Goal: Task Accomplishment & Management: Use online tool/utility

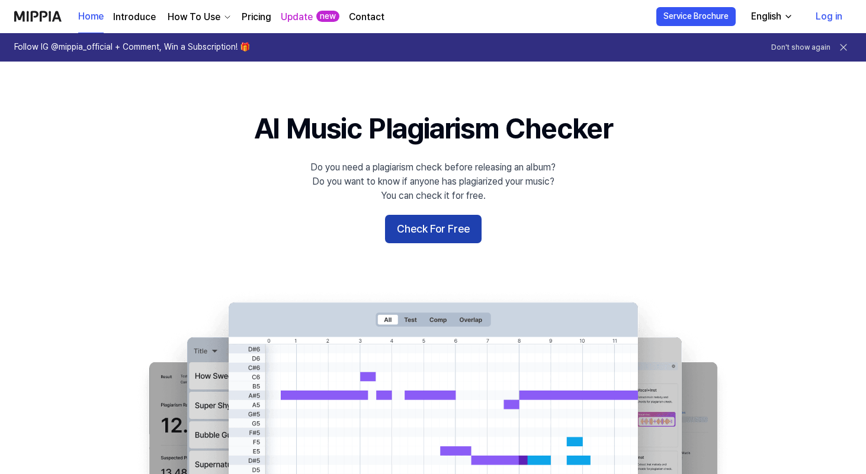
click at [450, 232] on button "Check For Free" at bounding box center [433, 229] width 97 height 28
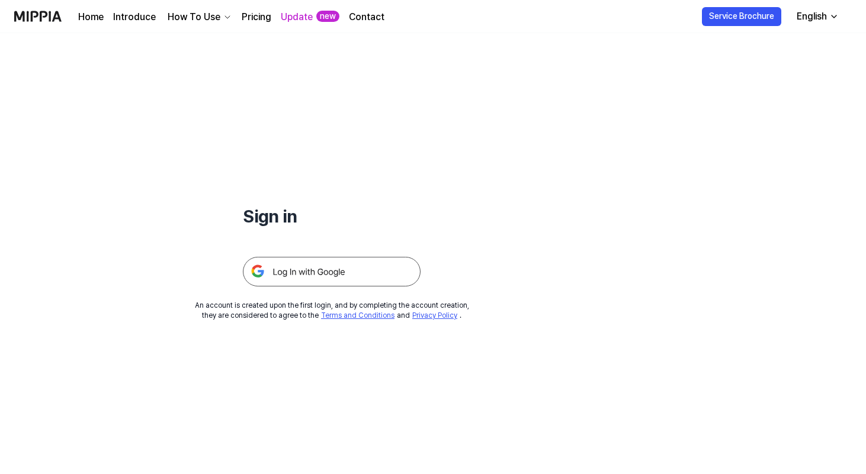
click at [350, 272] on img at bounding box center [332, 272] width 178 height 30
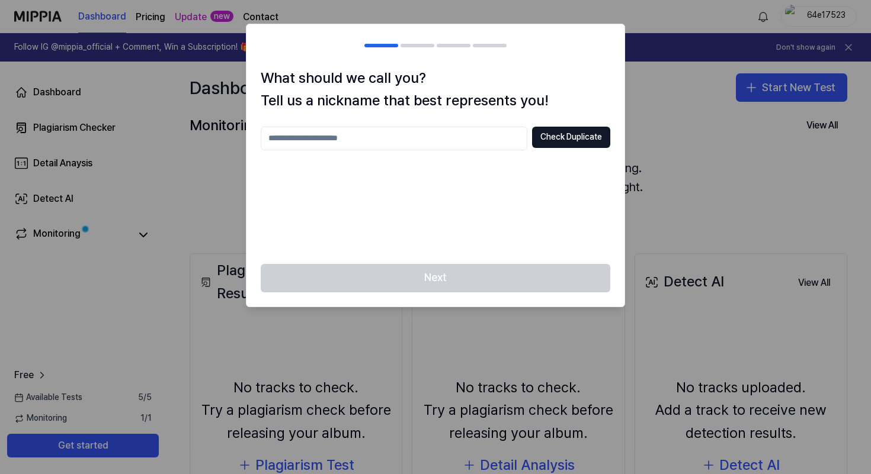
click at [467, 146] on input "text" at bounding box center [394, 139] width 267 height 24
type input "**"
click at [594, 138] on button "Check Duplicate" at bounding box center [571, 137] width 78 height 21
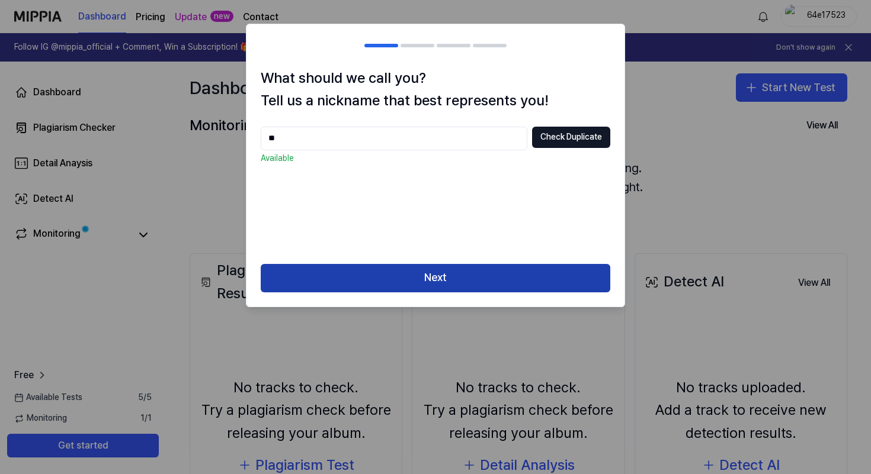
click at [502, 277] on button "Next" at bounding box center [435, 278] width 349 height 28
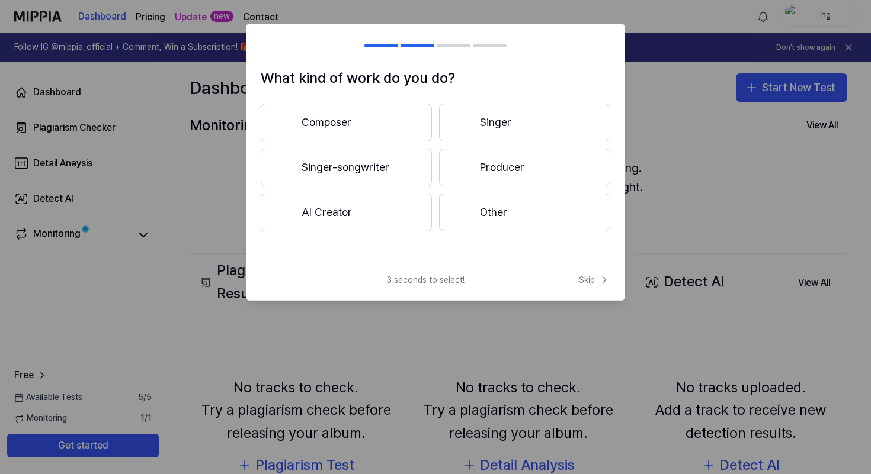
click at [411, 130] on button "Composer" at bounding box center [346, 123] width 171 height 38
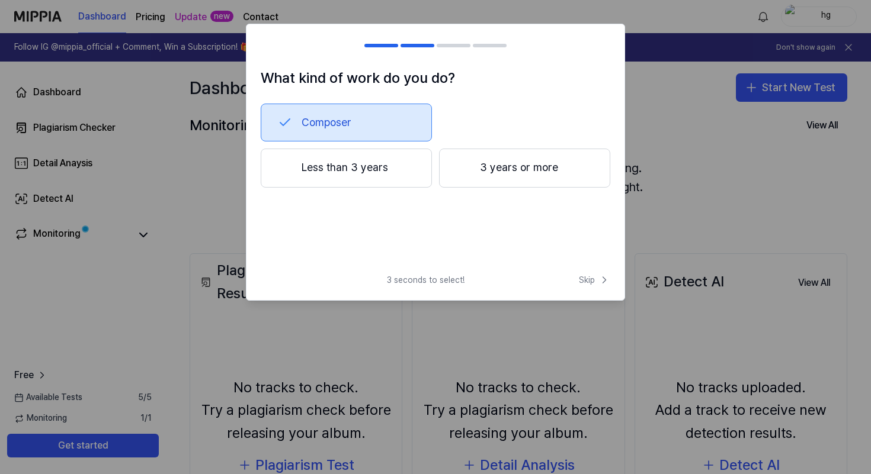
click at [412, 171] on button "Less than 3 years" at bounding box center [346, 168] width 171 height 39
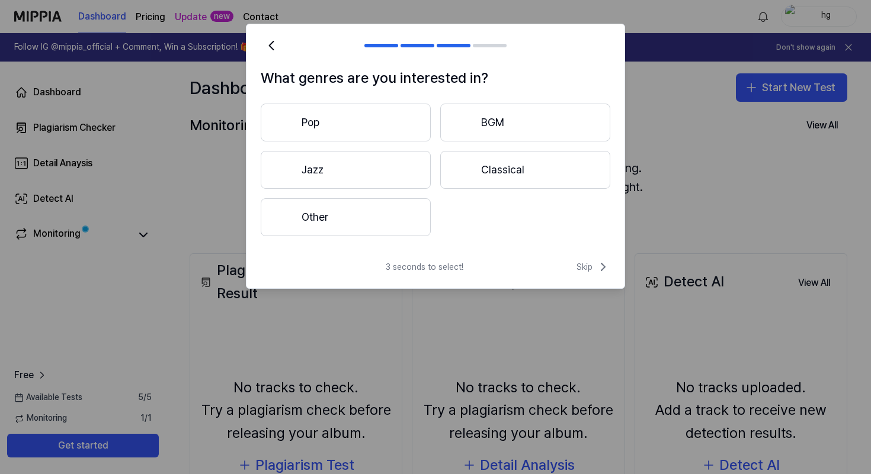
click at [466, 174] on div at bounding box center [464, 170] width 14 height 14
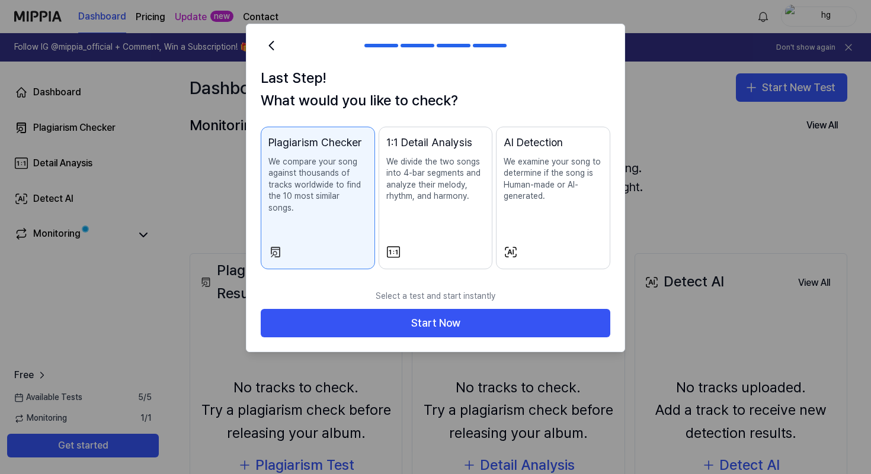
click at [520, 222] on div "AI Detection We examine your song to determine if the song is Human-made or AI-…" at bounding box center [553, 180] width 99 height 92
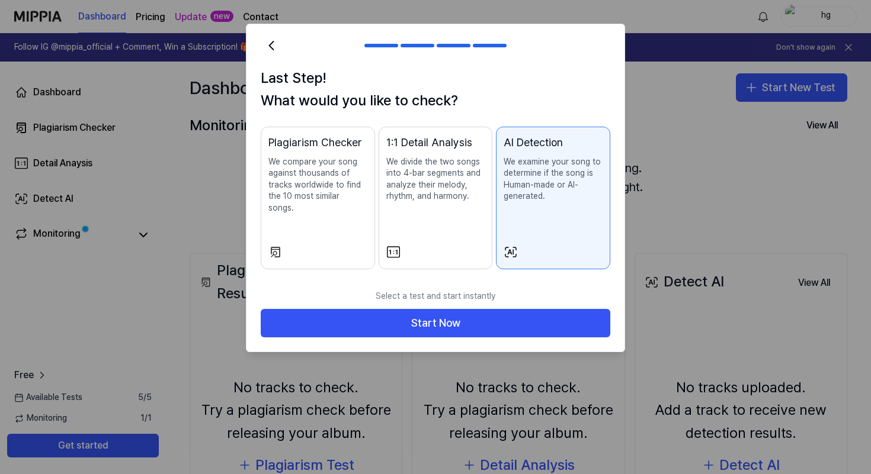
click at [277, 218] on div "Plagiarism Checker We compare your song against thousands of tracks worldwide t…" at bounding box center [317, 186] width 99 height 104
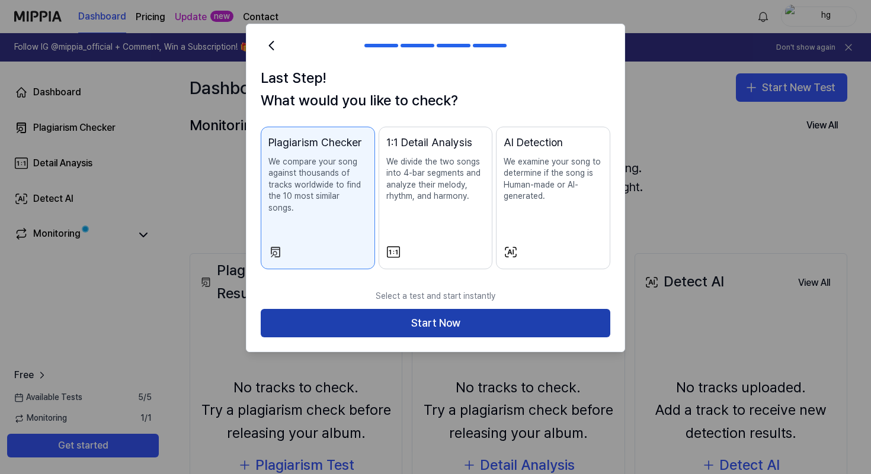
click at [400, 314] on button "Start Now" at bounding box center [435, 323] width 349 height 28
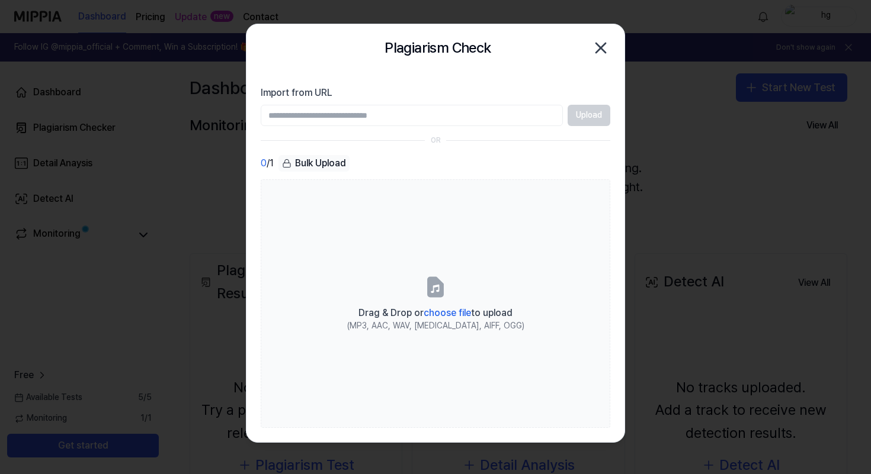
click at [445, 117] on input "Import from URL" at bounding box center [412, 115] width 302 height 21
click at [435, 120] on input "Import from URL" at bounding box center [412, 115] width 302 height 21
click at [326, 161] on div "Bulk Upload" at bounding box center [313, 163] width 71 height 17
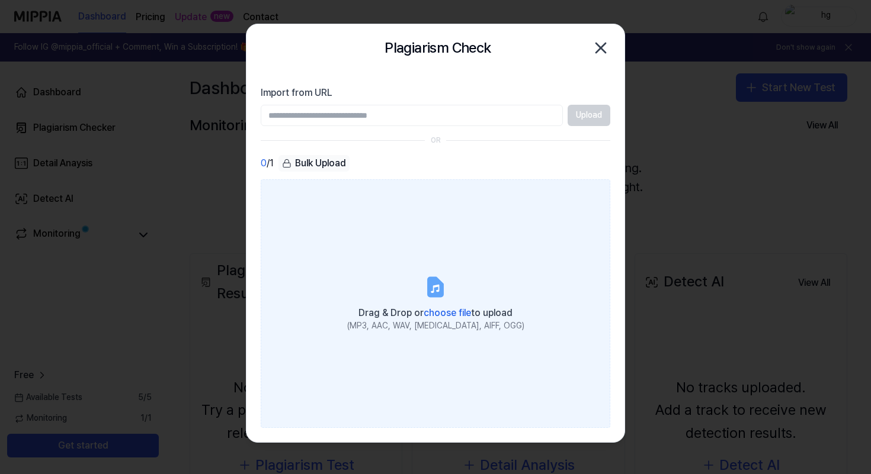
click at [463, 310] on span "choose file" at bounding box center [447, 312] width 47 height 11
click at [0, 0] on input "Drag & Drop or choose file to upload (MP3, AAC, WAV, [MEDICAL_DATA], AIFF, OGG)" at bounding box center [0, 0] width 0 height 0
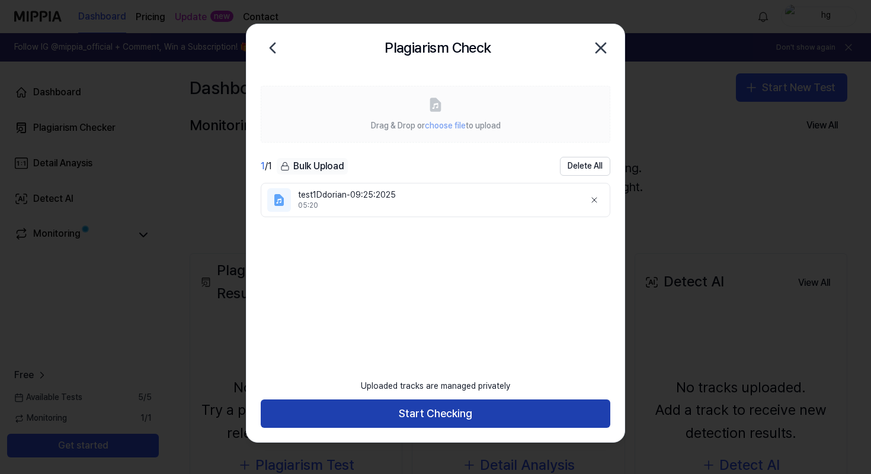
click at [533, 415] on button "Start Checking" at bounding box center [435, 414] width 349 height 28
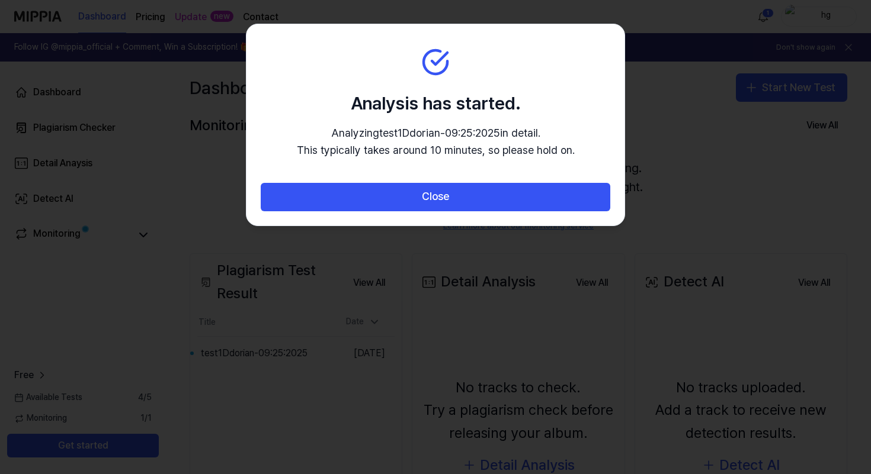
click at [330, 120] on div "Analysis has started. Analyzing test1Ddorian-09:25:2025 in detail. This typical…" at bounding box center [436, 125] width 278 height 69
click at [572, 104] on section "Analysis has started. Analyzing test1Ddorian-09:25:2025 in detail. This typical…" at bounding box center [435, 103] width 378 height 159
